Goal: Obtain resource: Download file/media

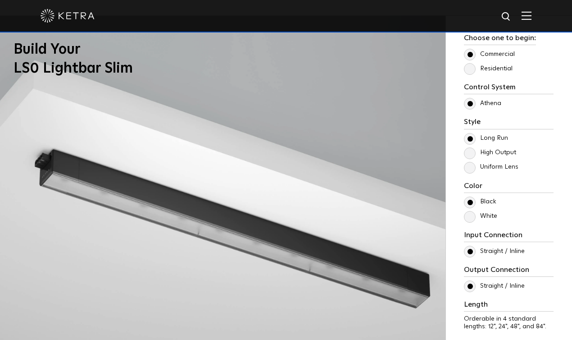
click at [469, 152] on label "High Output" at bounding box center [490, 153] width 52 height 8
click at [0, 0] on input "High Output" at bounding box center [0, 0] width 0 height 0
click at [469, 169] on label "Uniform Lens" at bounding box center [491, 167] width 55 height 8
click at [0, 0] on input "Uniform Lens" at bounding box center [0, 0] width 0 height 0
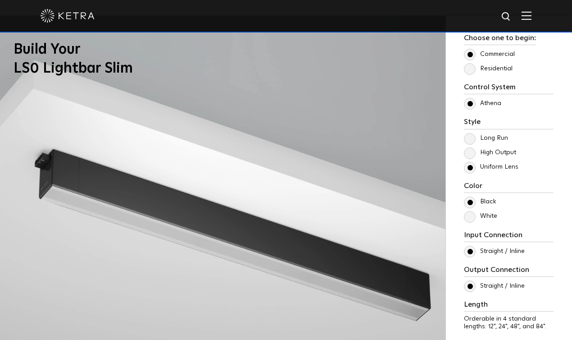
click at [469, 169] on label "Uniform Lens" at bounding box center [491, 167] width 55 height 8
click at [0, 0] on input "Uniform Lens" at bounding box center [0, 0] width 0 height 0
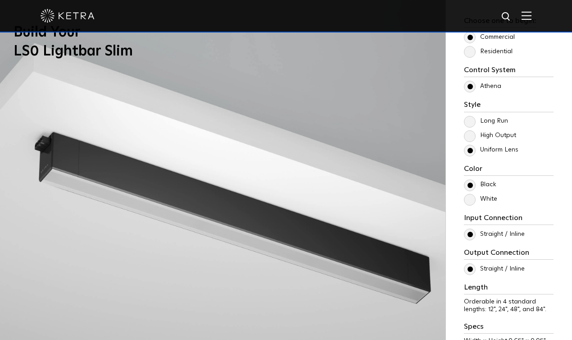
scroll to position [754, 0]
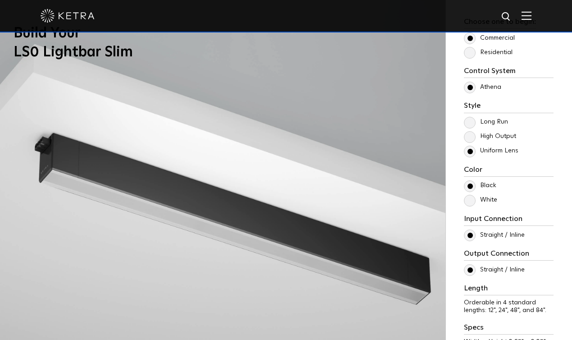
click at [470, 136] on label "High Output" at bounding box center [490, 137] width 52 height 8
click at [0, 0] on input "High Output" at bounding box center [0, 0] width 0 height 0
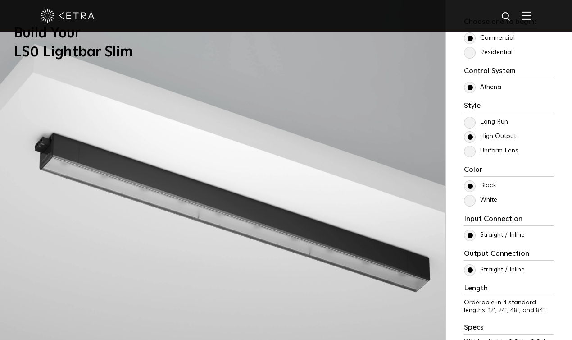
click at [469, 151] on label "Uniform Lens" at bounding box center [491, 151] width 55 height 8
click at [0, 0] on input "Uniform Lens" at bounding box center [0, 0] width 0 height 0
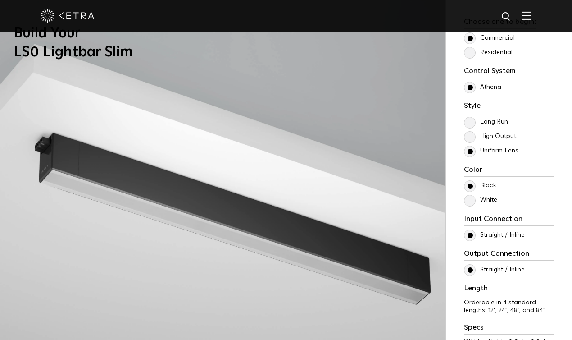
click at [467, 133] on label "High Output" at bounding box center [490, 137] width 52 height 8
click at [0, 0] on input "High Output" at bounding box center [0, 0] width 0 height 0
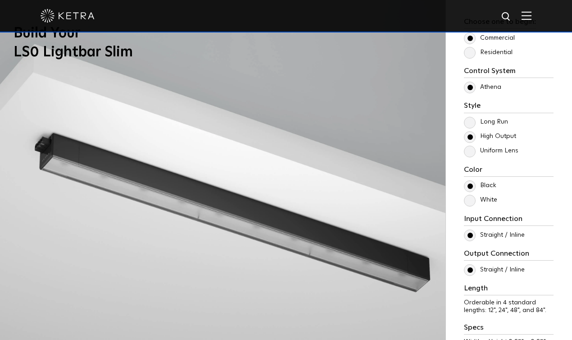
click at [471, 121] on label "Long Run" at bounding box center [486, 122] width 44 height 8
click at [0, 0] on input "Long Run" at bounding box center [0, 0] width 0 height 0
click at [471, 138] on label "High Output" at bounding box center [490, 137] width 52 height 8
click at [0, 0] on input "High Output" at bounding box center [0, 0] width 0 height 0
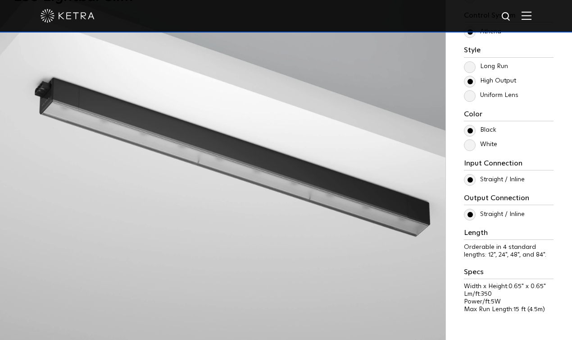
scroll to position [810, 0]
click at [471, 143] on label "White" at bounding box center [480, 144] width 33 height 8
click at [0, 0] on input "White" at bounding box center [0, 0] width 0 height 0
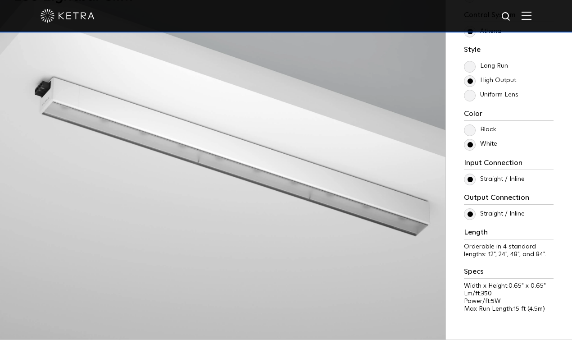
click at [471, 132] on label "Black" at bounding box center [480, 130] width 32 height 8
click at [0, 0] on input "Black" at bounding box center [0, 0] width 0 height 0
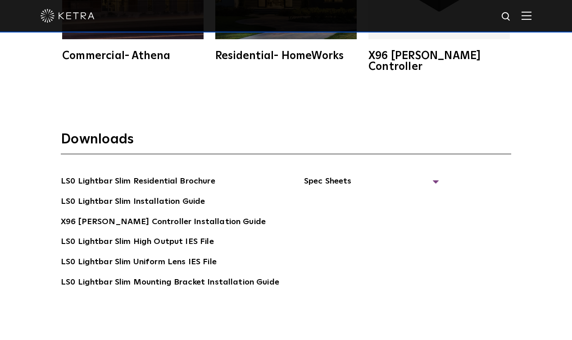
scroll to position [1633, 0]
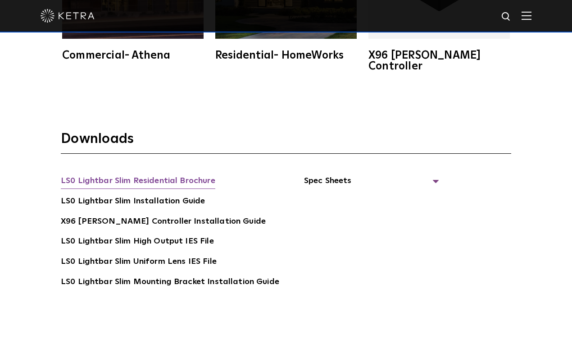
click at [194, 174] on link "LS0 Lightbar Slim Residential Brochure" at bounding box center [138, 181] width 155 height 14
click at [330, 174] on span "Spec Sheets" at bounding box center [371, 184] width 135 height 20
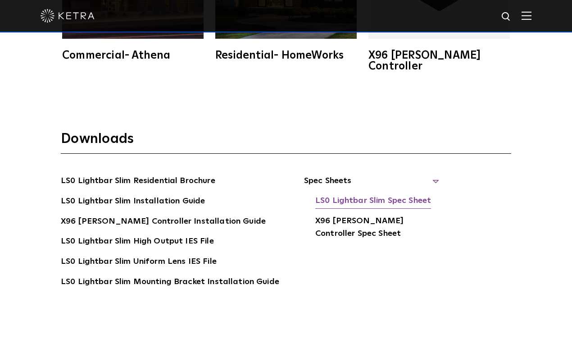
click at [339, 194] on link "LS0 Lightbar Slim Spec Sheet" at bounding box center [374, 201] width 116 height 14
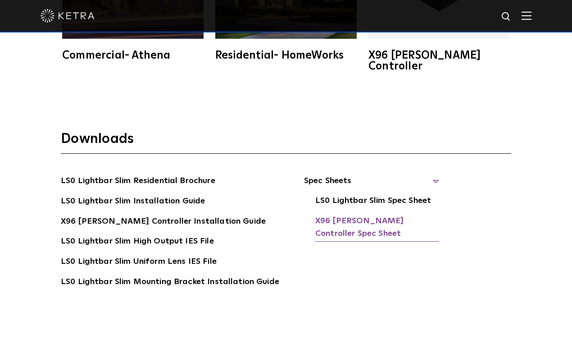
click at [328, 215] on link "X96 [PERSON_NAME] Controller Spec Sheet" at bounding box center [378, 228] width 124 height 27
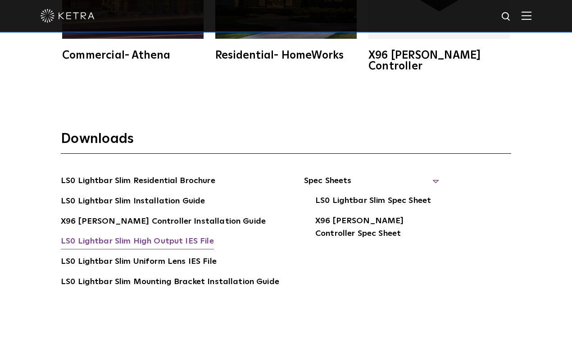
click at [197, 235] on link "LS0 Lightbar Slim High Output IES File" at bounding box center [137, 242] width 153 height 14
